Goal: Transaction & Acquisition: Purchase product/service

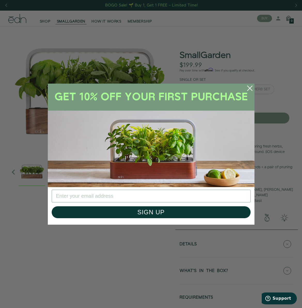
click at [249, 89] on circle "Close dialog" at bounding box center [249, 87] width 11 height 11
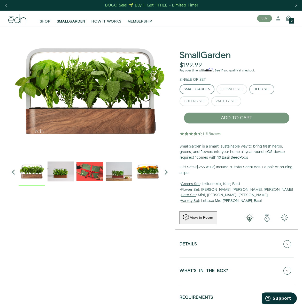
click at [265, 92] on button "Herb Set" at bounding box center [262, 89] width 25 height 10
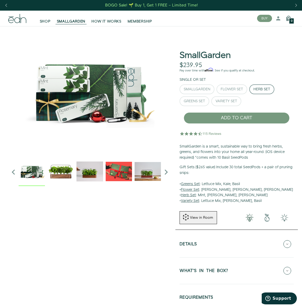
click at [90, 172] on img "2 / 6" at bounding box center [90, 171] width 26 height 26
click at [64, 171] on img "1 / 6" at bounding box center [61, 171] width 26 height 26
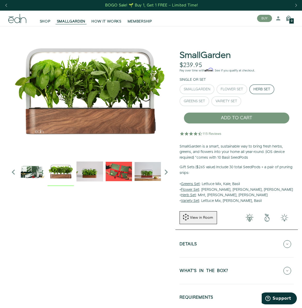
click at [39, 169] on img at bounding box center [32, 171] width 26 height 26
